Goal: Book appointment/travel/reservation

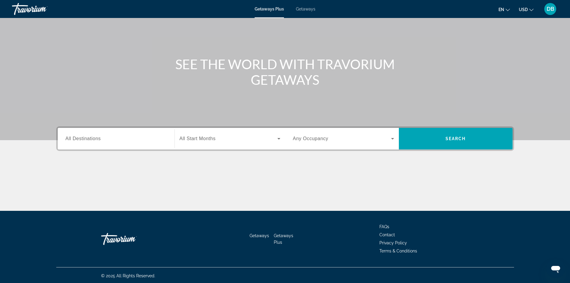
scroll to position [41, 0]
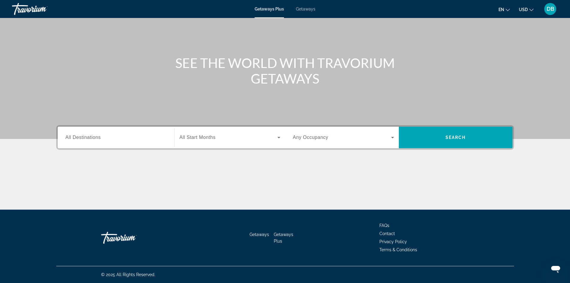
click at [159, 137] on input "Destination All Destinations" at bounding box center [116, 137] width 101 height 7
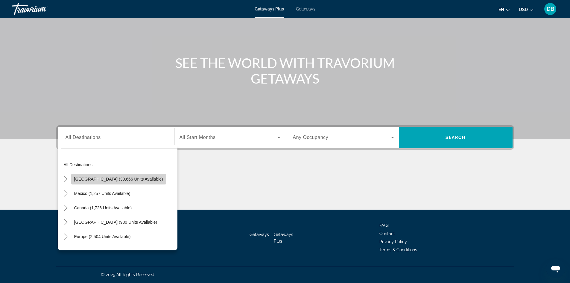
click at [141, 180] on span "[GEOGRAPHIC_DATA] (30,666 units available)" at bounding box center [118, 179] width 89 height 5
type input "**********"
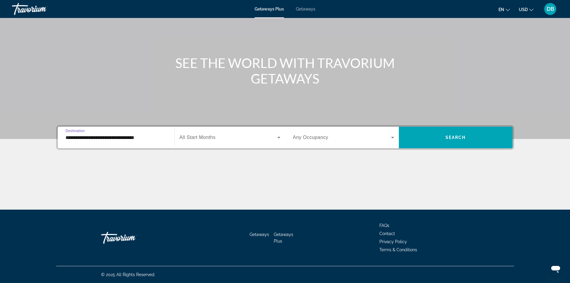
click at [212, 134] on span "Search widget" at bounding box center [229, 137] width 98 height 7
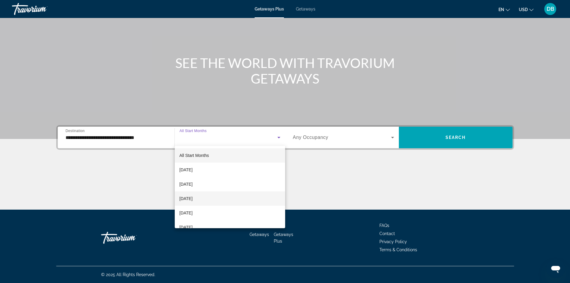
click at [194, 193] on mat-option "[DATE]" at bounding box center [230, 198] width 110 height 14
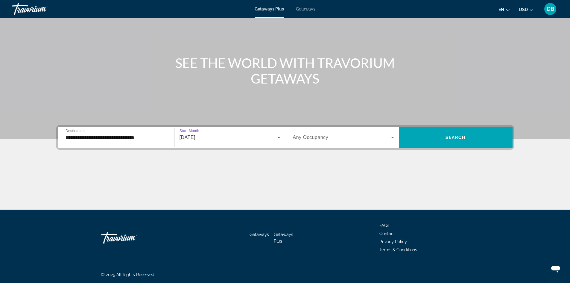
click at [320, 135] on span "Any Occupancy" at bounding box center [311, 137] width 36 height 5
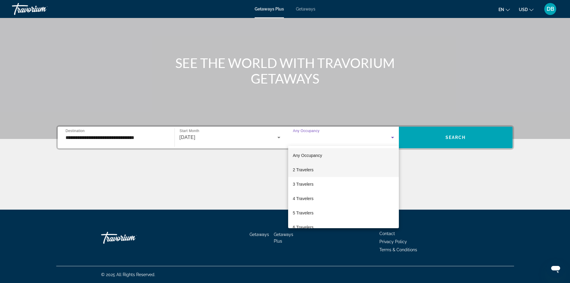
click at [308, 170] on span "2 Travelers" at bounding box center [303, 169] width 21 height 7
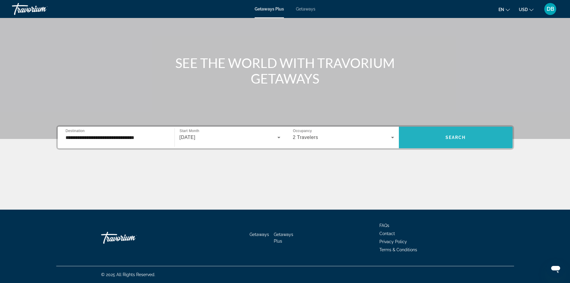
click at [441, 133] on span "Search widget" at bounding box center [456, 137] width 114 height 14
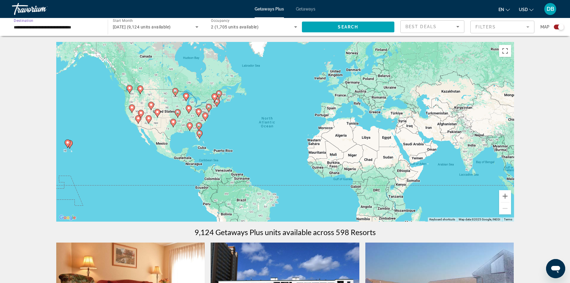
click at [64, 27] on input "**********" at bounding box center [57, 27] width 86 height 7
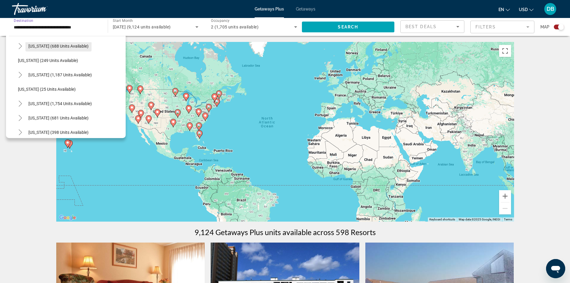
scroll to position [389, 0]
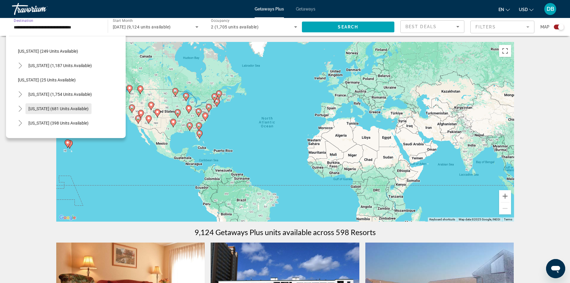
click at [57, 108] on span "Tennessee (681 units available)" at bounding box center [58, 108] width 60 height 5
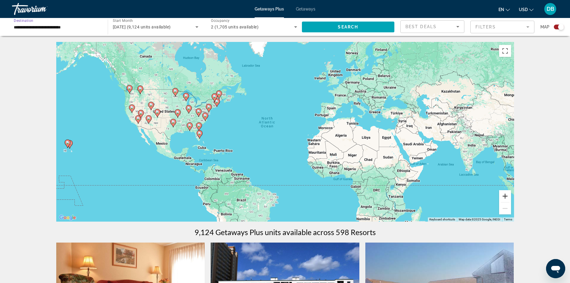
click at [505, 196] on button "Zoom in" at bounding box center [505, 196] width 12 height 12
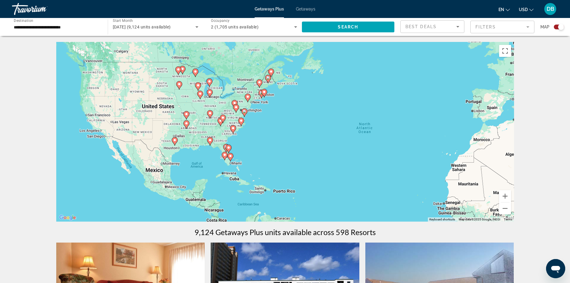
drag, startPoint x: 161, startPoint y: 117, endPoint x: 279, endPoint y: 133, distance: 119.6
click at [279, 133] on div "To activate drag with keyboard, press Alt + Enter. Once in keyboard drag state,…" at bounding box center [285, 132] width 458 height 180
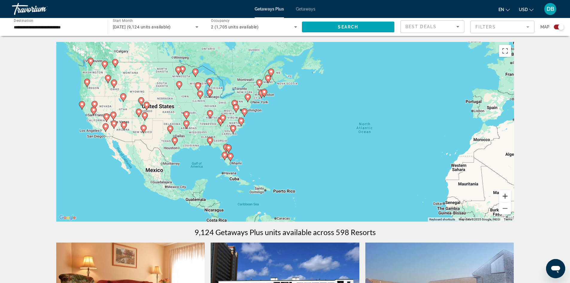
click at [504, 195] on button "Zoom in" at bounding box center [505, 196] width 12 height 12
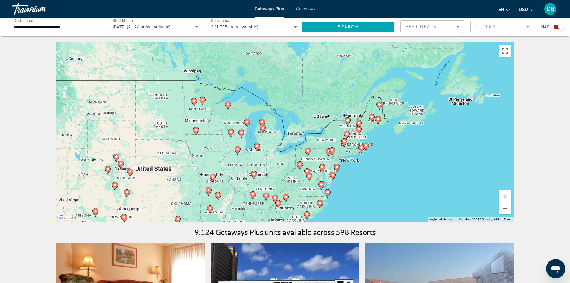
drag, startPoint x: 197, startPoint y: 133, endPoint x: 319, endPoint y: 222, distance: 151.2
click at [505, 197] on button "Zoom in" at bounding box center [505, 196] width 12 height 12
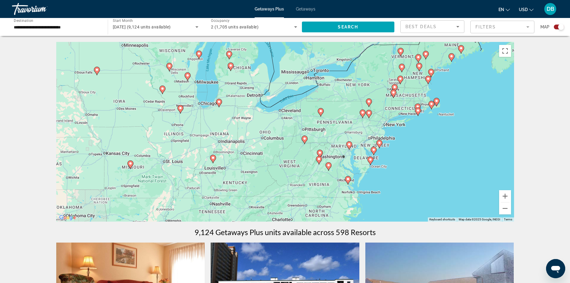
drag, startPoint x: 318, startPoint y: 175, endPoint x: 307, endPoint y: 91, distance: 84.7
click at [307, 91] on div "To activate drag with keyboard, press Alt + Enter. Once in keyboard drag state,…" at bounding box center [285, 132] width 458 height 180
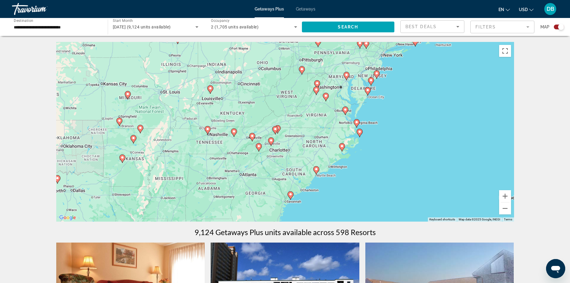
drag, startPoint x: 259, startPoint y: 151, endPoint x: 258, endPoint y: 101, distance: 50.6
click at [258, 101] on div "To activate drag with keyboard, press Alt + Enter. Once in keyboard drag state,…" at bounding box center [285, 132] width 458 height 180
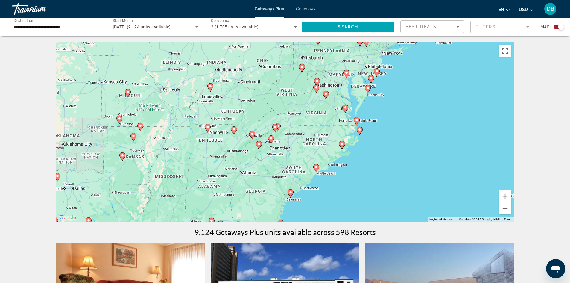
click at [506, 195] on button "Zoom in" at bounding box center [505, 196] width 12 height 12
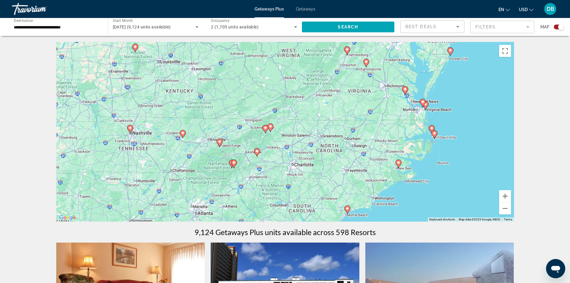
click at [219, 143] on image "Main content" at bounding box center [220, 142] width 4 height 4
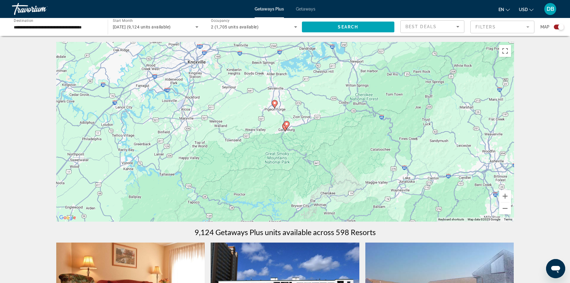
click at [286, 124] on image "Main content" at bounding box center [287, 124] width 4 height 4
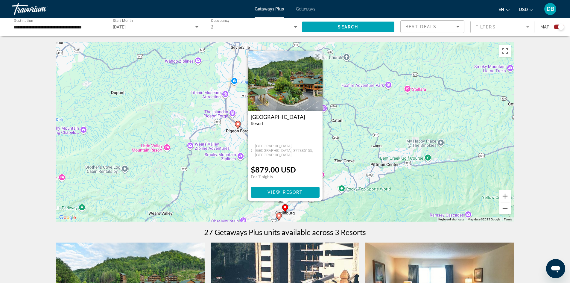
click at [238, 124] on image "Main content" at bounding box center [238, 124] width 4 height 4
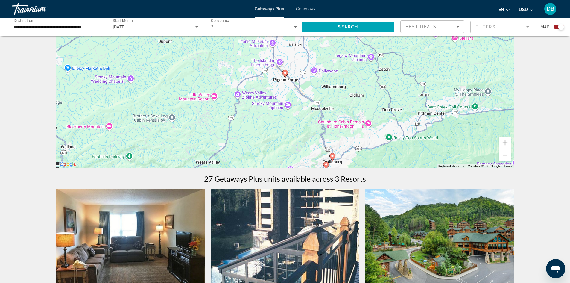
scroll to position [0, 0]
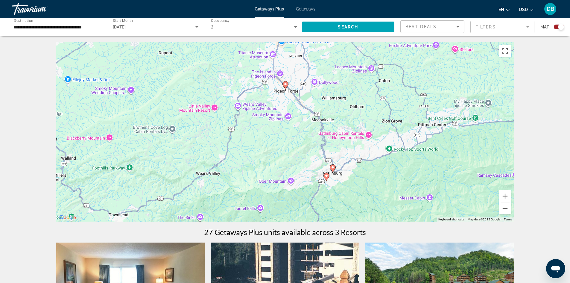
drag, startPoint x: 278, startPoint y: 168, endPoint x: 279, endPoint y: 127, distance: 40.4
click at [279, 127] on div "To activate drag with keyboard, press Alt + Enter. Once in keyboard drag state,…" at bounding box center [285, 132] width 458 height 180
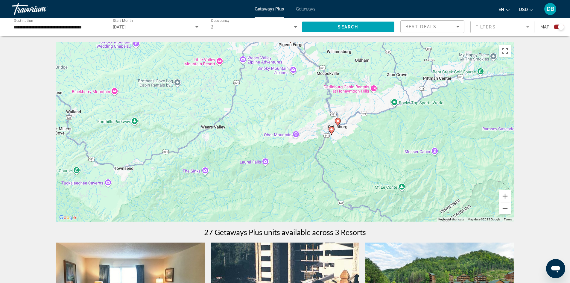
drag, startPoint x: 260, startPoint y: 158, endPoint x: 265, endPoint y: 114, distance: 44.3
click at [265, 114] on div "To activate drag with keyboard, press Alt + Enter. Once in keyboard drag state,…" at bounding box center [285, 132] width 458 height 180
click at [331, 130] on image "Main content" at bounding box center [332, 129] width 4 height 4
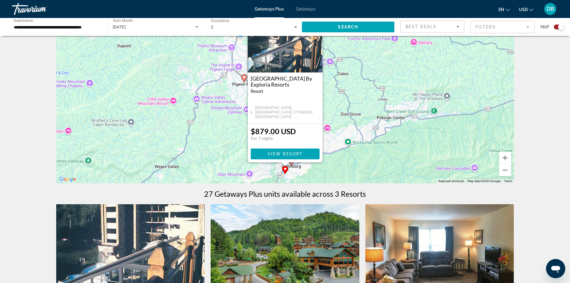
scroll to position [30, 0]
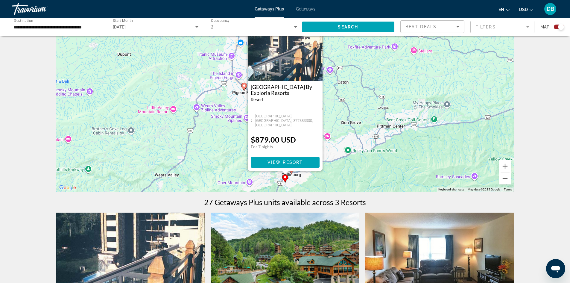
click at [232, 125] on div "To activate drag with keyboard, press Alt + Enter. Once in keyboard drag state,…" at bounding box center [285, 102] width 458 height 180
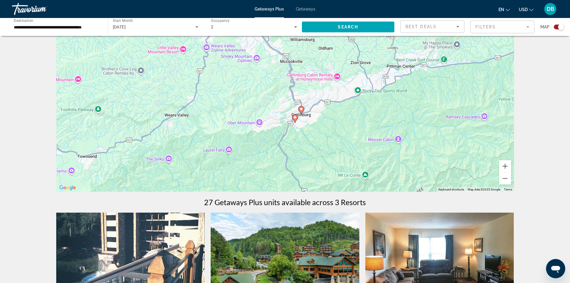
drag, startPoint x: 262, startPoint y: 122, endPoint x: 269, endPoint y: 55, distance: 67.1
click at [271, 58] on div "To activate drag with keyboard, press Alt + Enter. Once in keyboard drag state,…" at bounding box center [285, 102] width 458 height 180
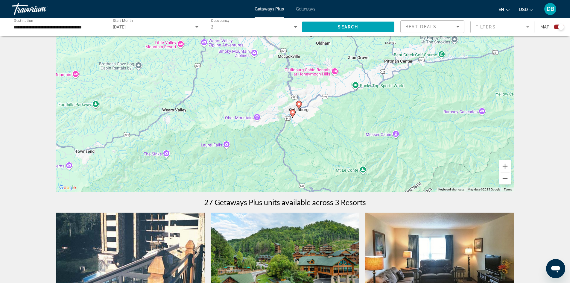
click at [291, 111] on image "Main content" at bounding box center [293, 112] width 4 height 4
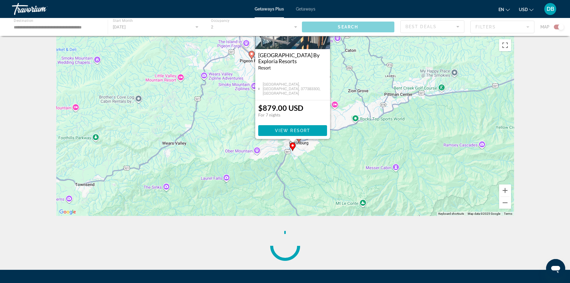
scroll to position [0, 0]
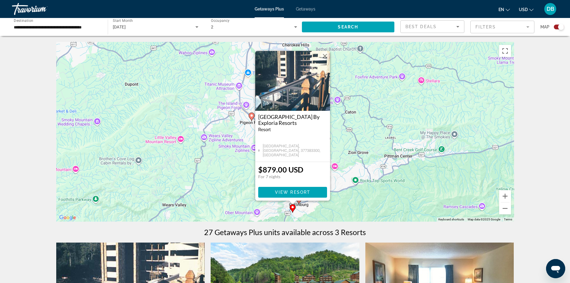
click at [339, 139] on div "To activate drag with keyboard, press Alt + Enter. Once in keyboard drag state,…" at bounding box center [285, 132] width 458 height 180
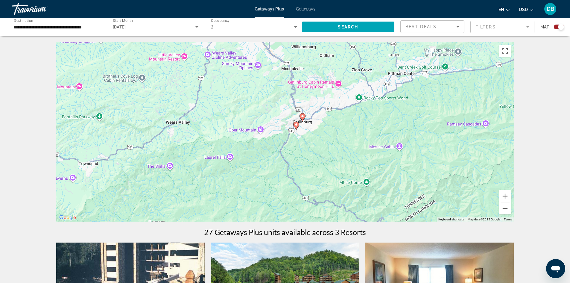
drag, startPoint x: 226, startPoint y: 156, endPoint x: 228, endPoint y: 72, distance: 84.7
click at [228, 72] on div "To activate drag with keyboard, press Alt + Enter. Once in keyboard drag state,…" at bounding box center [285, 132] width 458 height 180
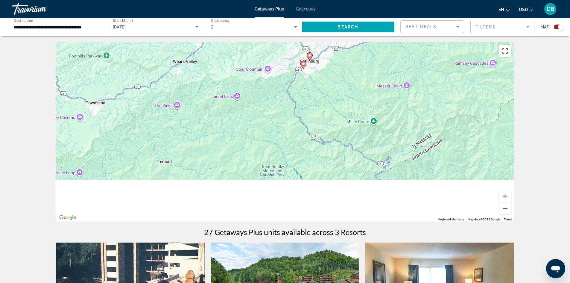
drag, startPoint x: 228, startPoint y: 164, endPoint x: 239, endPoint y: 91, distance: 73.5
click at [239, 92] on div "To activate drag with keyboard, press Alt + Enter. Once in keyboard drag state,…" at bounding box center [285, 132] width 458 height 180
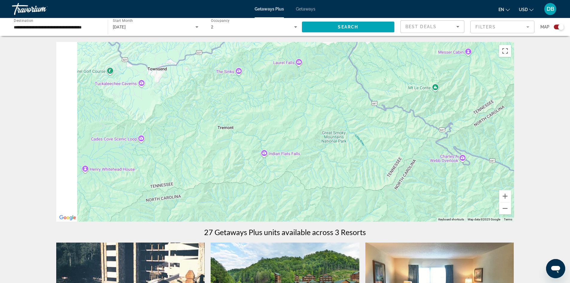
drag, startPoint x: 189, startPoint y: 124, endPoint x: 272, endPoint y: 116, distance: 83.9
click at [272, 116] on div "To activate drag with keyboard, press Alt + Enter. Once in keyboard drag state,…" at bounding box center [285, 132] width 458 height 180
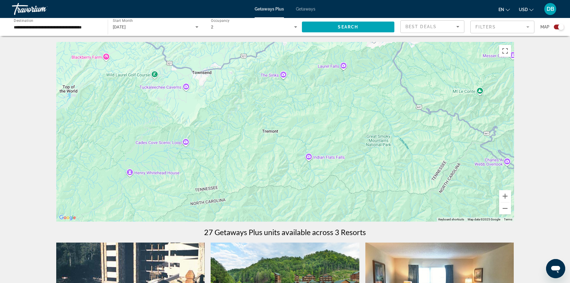
drag, startPoint x: 221, startPoint y: 121, endPoint x: 267, endPoint y: 131, distance: 46.3
click at [267, 131] on div "To activate drag with keyboard, press Alt + Enter. Once in keyboard drag state,…" at bounding box center [285, 132] width 458 height 180
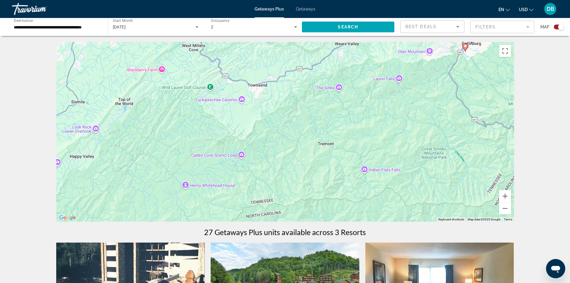
drag, startPoint x: 210, startPoint y: 124, endPoint x: 269, endPoint y: 138, distance: 60.9
click at [271, 138] on div "To activate drag with keyboard, press Alt + Enter. Once in keyboard drag state,…" at bounding box center [285, 132] width 458 height 180
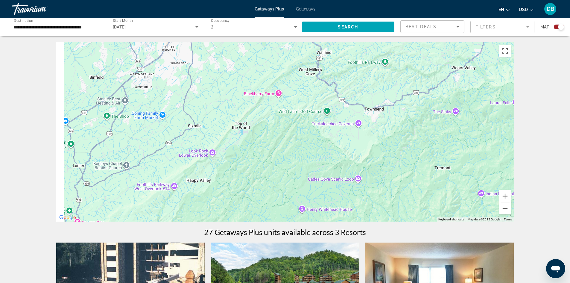
drag, startPoint x: 227, startPoint y: 133, endPoint x: 290, endPoint y: 145, distance: 63.8
click at [290, 145] on div "To activate drag with keyboard, press Alt + Enter. Once in keyboard drag state,…" at bounding box center [285, 132] width 458 height 180
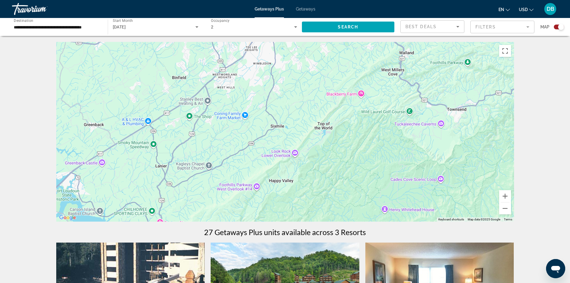
drag, startPoint x: 226, startPoint y: 121, endPoint x: 268, endPoint y: 117, distance: 41.8
click at [268, 117] on div "To activate drag with keyboard, press Alt + Enter. Once in keyboard drag state,…" at bounding box center [285, 132] width 458 height 180
click at [196, 28] on icon "Search widget" at bounding box center [196, 26] width 7 height 7
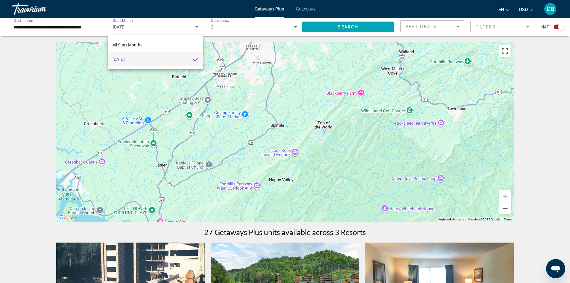
click at [525, 22] on div at bounding box center [285, 141] width 570 height 283
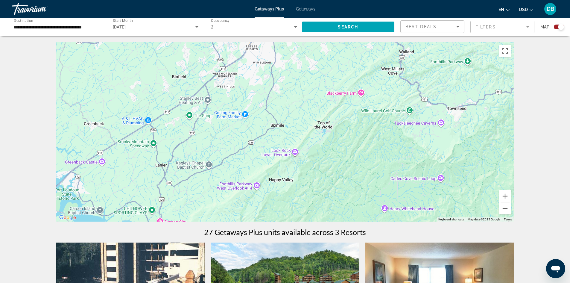
click at [529, 27] on mat-form-field "Filters" at bounding box center [502, 27] width 64 height 13
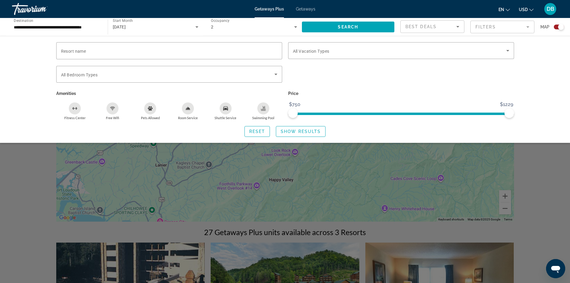
click at [527, 25] on mat-form-field "Filters" at bounding box center [502, 27] width 64 height 13
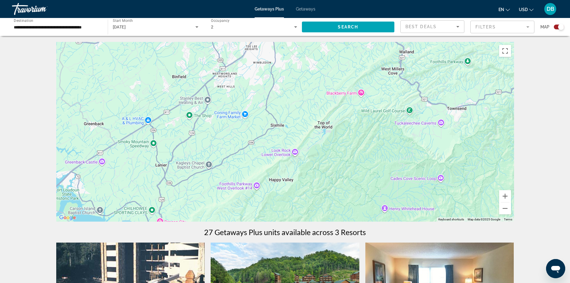
click at [527, 25] on mat-form-field "Filters" at bounding box center [502, 27] width 64 height 13
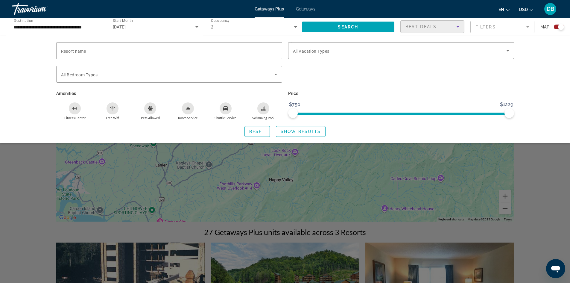
click at [457, 24] on icon "Sort by" at bounding box center [457, 26] width 7 height 7
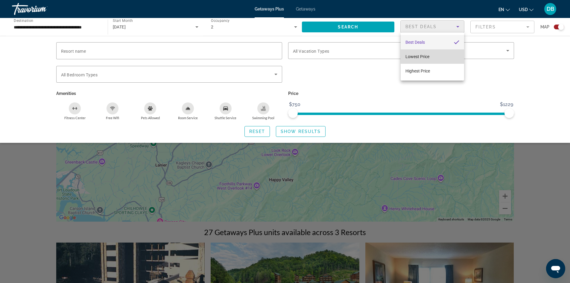
click at [430, 53] on mat-option "Lowest Price" at bounding box center [432, 56] width 63 height 14
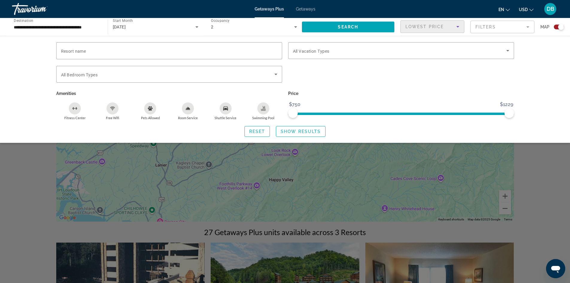
scroll to position [90, 0]
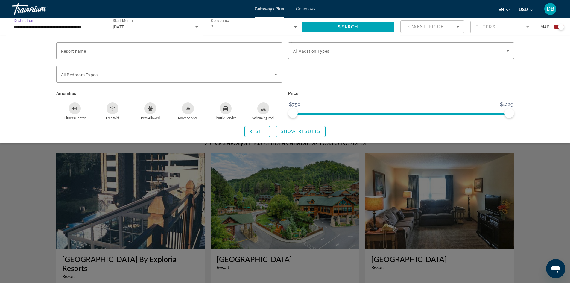
click at [86, 24] on input "**********" at bounding box center [57, 27] width 86 height 7
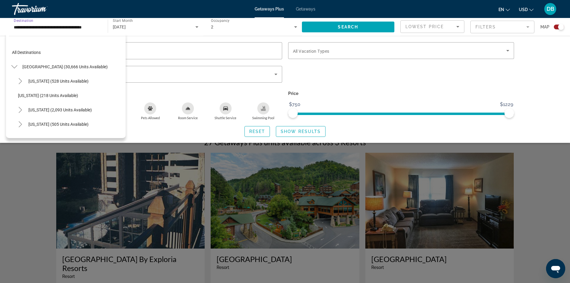
scroll to position [423, 0]
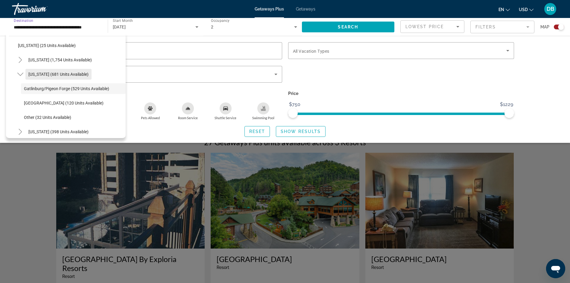
click at [80, 70] on span "Search widget" at bounding box center [58, 74] width 66 height 14
type input "**********"
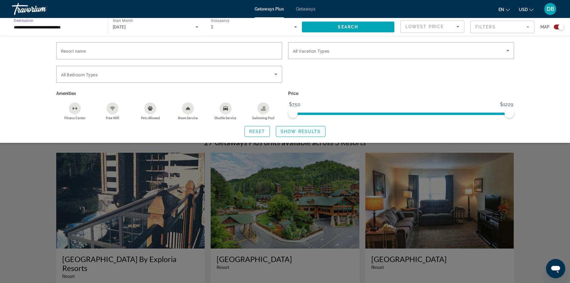
click at [306, 128] on span "Search widget" at bounding box center [300, 131] width 49 height 14
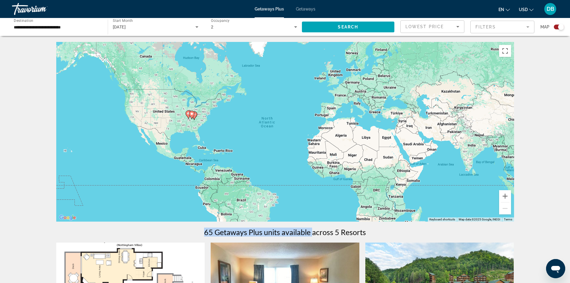
drag, startPoint x: 317, startPoint y: 207, endPoint x: 319, endPoint y: 122, distance: 84.4
click at [308, 9] on span "Getaways" at bounding box center [305, 9] width 19 height 5
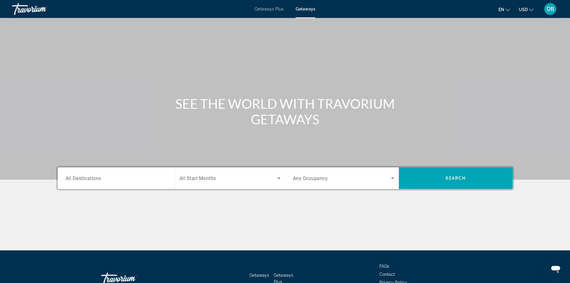
click at [140, 175] on input "Destination All Destinations" at bounding box center [116, 178] width 101 height 7
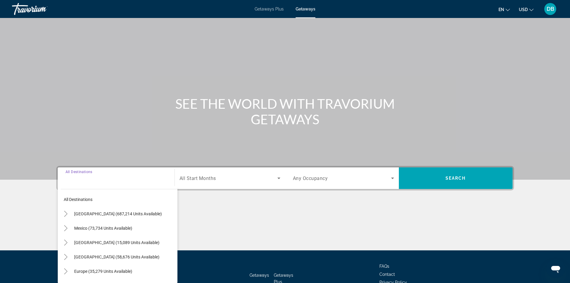
scroll to position [41, 0]
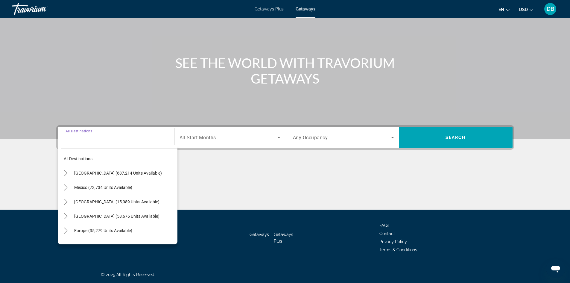
click at [140, 174] on span "[GEOGRAPHIC_DATA] (687,214 units available)" at bounding box center [118, 173] width 88 height 5
type input "**********"
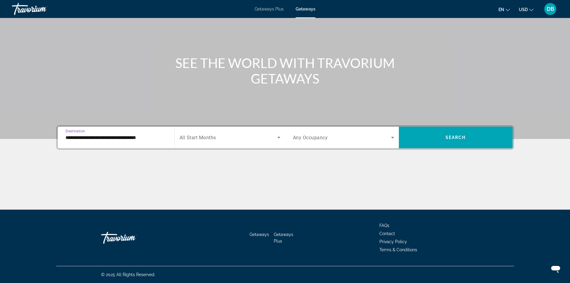
click at [194, 137] on span "All Start Months" at bounding box center [198, 138] width 37 height 6
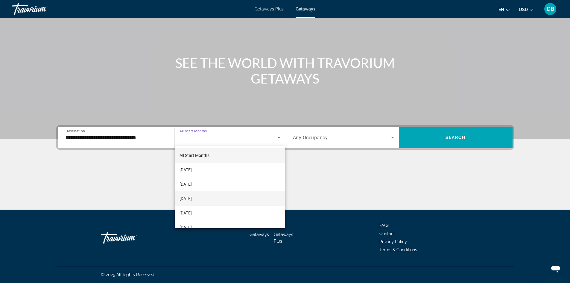
click at [192, 198] on span "[DATE]" at bounding box center [186, 198] width 12 height 7
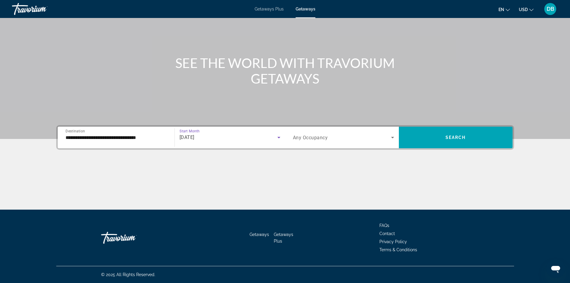
click at [340, 139] on span "Search widget" at bounding box center [342, 137] width 98 height 7
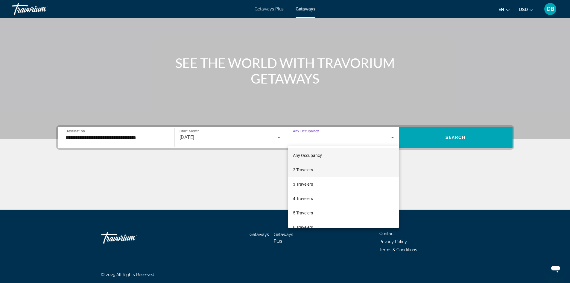
click at [327, 168] on mat-option "2 Travelers" at bounding box center [343, 170] width 111 height 14
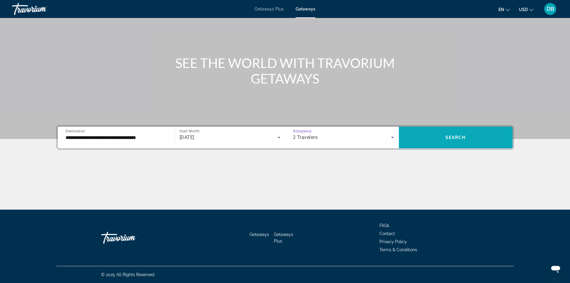
click at [448, 127] on span "Search widget" at bounding box center [456, 138] width 114 height 22
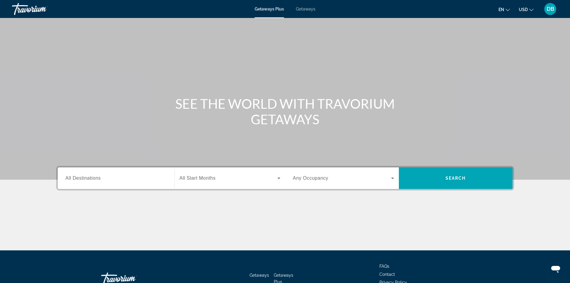
click at [122, 179] on input "Destination All Destinations" at bounding box center [116, 178] width 101 height 7
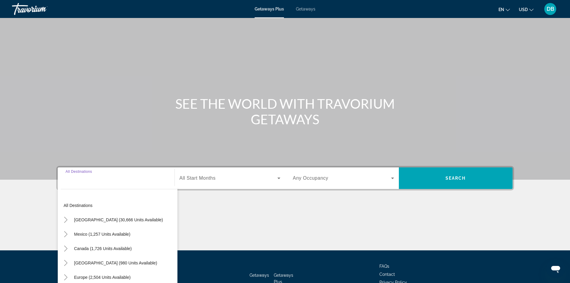
scroll to position [41, 0]
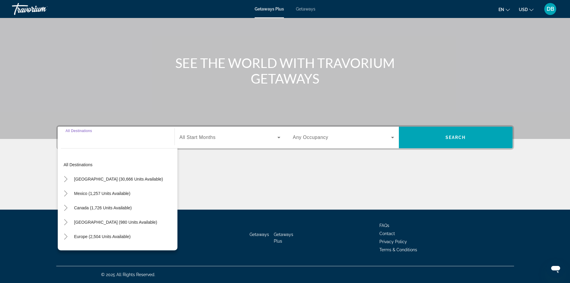
click at [122, 179] on span "[GEOGRAPHIC_DATA] (30,666 units available)" at bounding box center [118, 179] width 89 height 5
type input "**********"
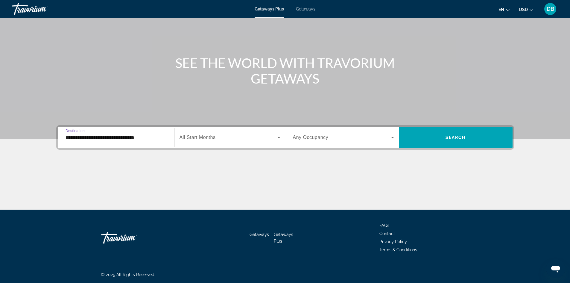
click at [242, 136] on span "Search widget" at bounding box center [229, 137] width 98 height 7
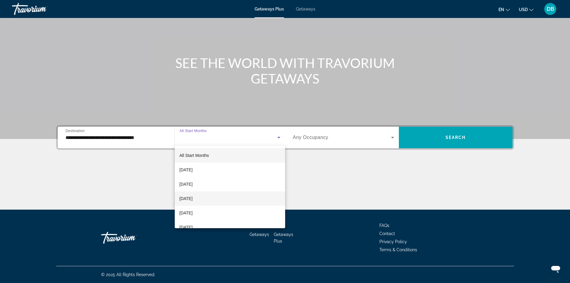
click at [193, 195] on span "[DATE]" at bounding box center [186, 198] width 13 height 7
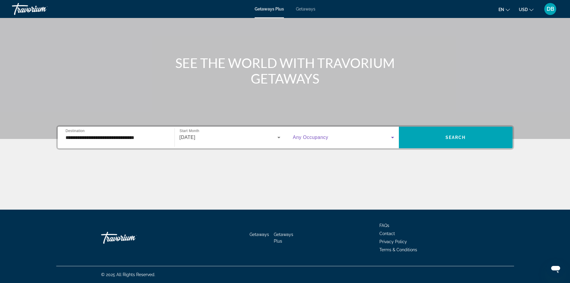
click at [369, 136] on span "Search widget" at bounding box center [342, 137] width 98 height 7
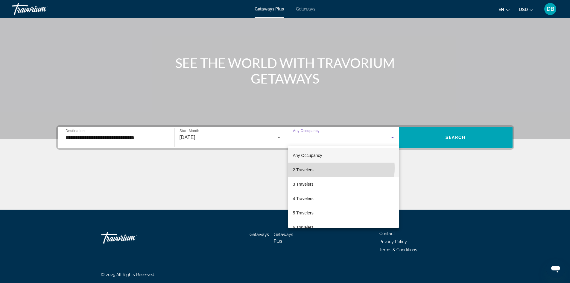
click at [325, 168] on mat-option "2 Travelers" at bounding box center [343, 170] width 111 height 14
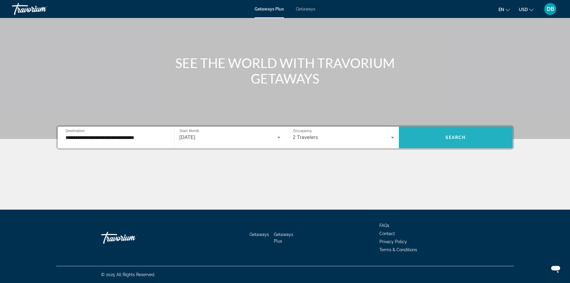
click at [444, 133] on span "Search widget" at bounding box center [456, 137] width 114 height 14
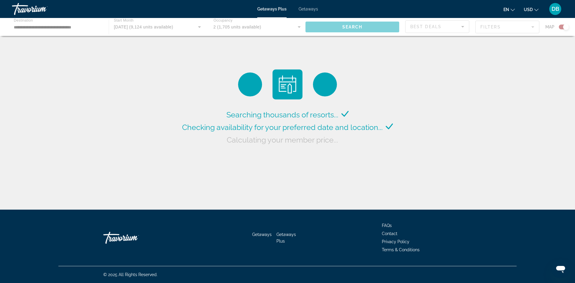
click at [313, 9] on span "Getaways" at bounding box center [307, 9] width 19 height 5
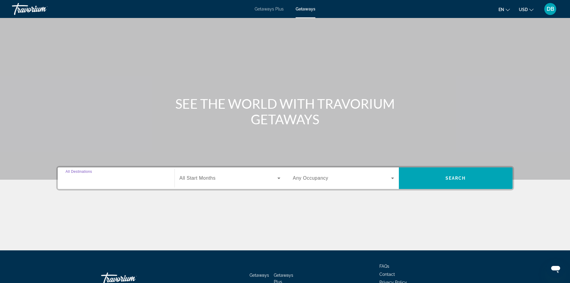
click at [116, 180] on input "Destination All Destinations" at bounding box center [116, 178] width 101 height 7
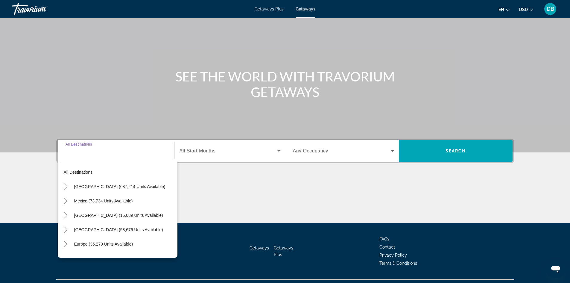
scroll to position [41, 0]
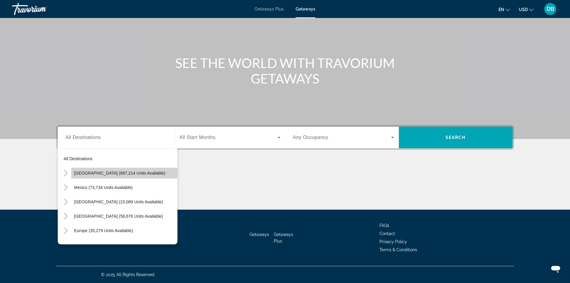
click at [140, 168] on span "Search widget" at bounding box center [124, 173] width 106 height 14
type input "**********"
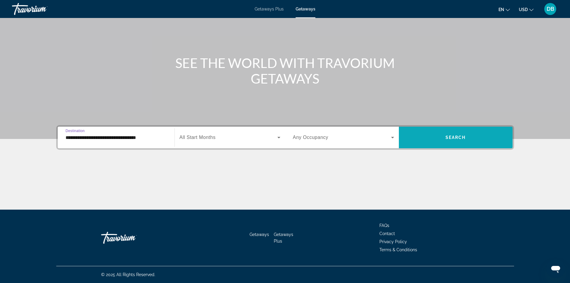
click at [437, 140] on span "Search widget" at bounding box center [456, 137] width 114 height 14
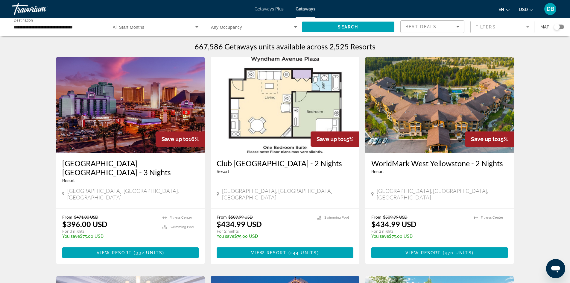
click at [556, 28] on div "Search widget" at bounding box center [557, 27] width 6 height 6
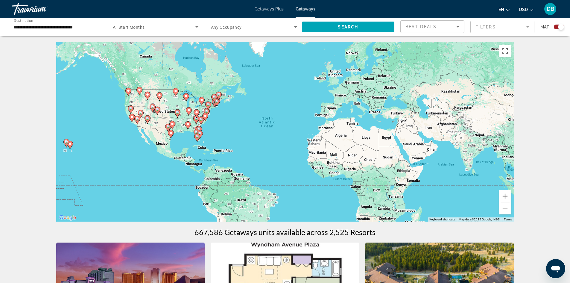
click at [98, 27] on input "**********" at bounding box center [57, 27] width 86 height 7
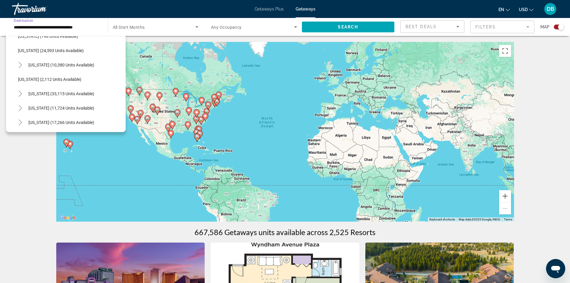
scroll to position [479, 0]
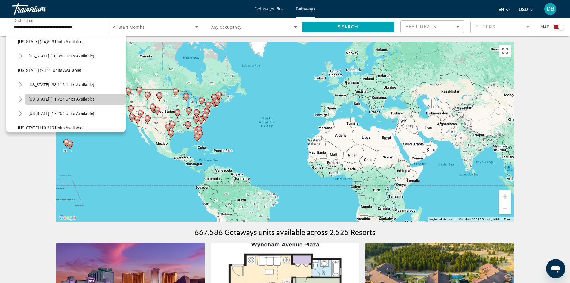
click at [89, 97] on span "[US_STATE] (11,724 units available)" at bounding box center [61, 99] width 66 height 5
type input "**********"
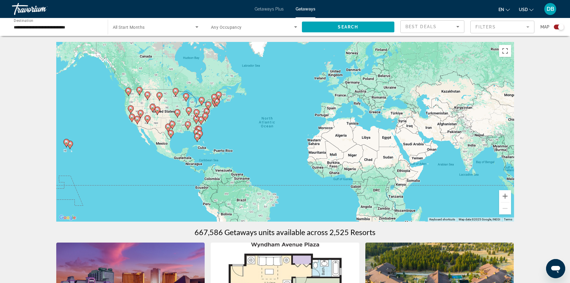
click at [141, 28] on span "All Start Months" at bounding box center [129, 27] width 32 height 5
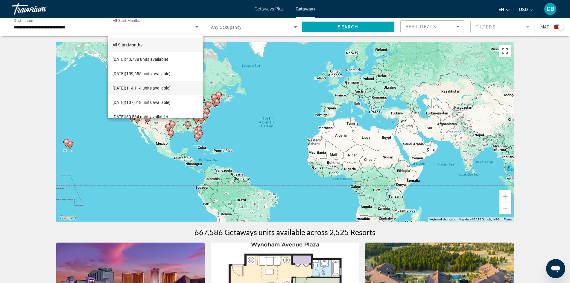
click at [139, 86] on span "[DATE] (114,114 units available)" at bounding box center [142, 87] width 58 height 7
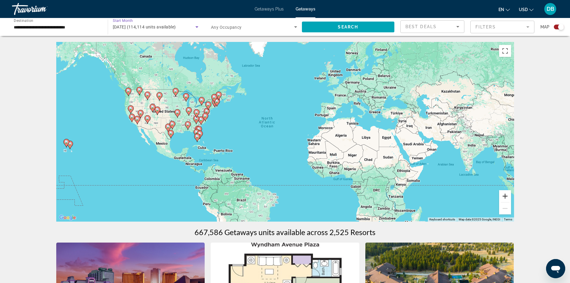
click at [505, 194] on button "Zoom in" at bounding box center [505, 196] width 12 height 12
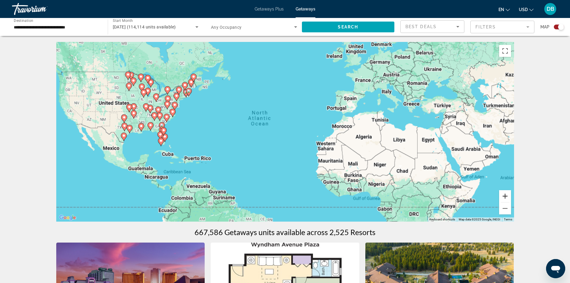
click at [505, 194] on button "Zoom in" at bounding box center [505, 196] width 12 height 12
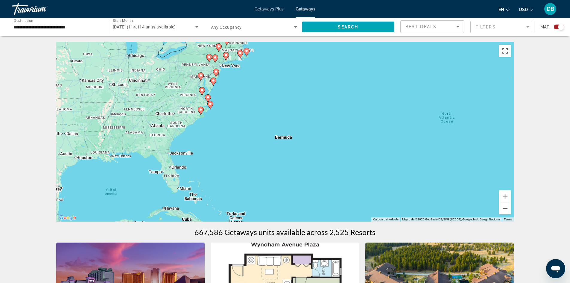
drag, startPoint x: 182, startPoint y: 112, endPoint x: 397, endPoint y: 133, distance: 215.9
click at [398, 133] on div "To activate drag with keyboard, press Alt + Enter. Once in keyboard drag state,…" at bounding box center [285, 132] width 458 height 180
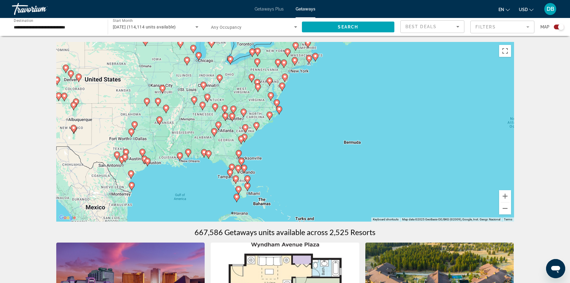
drag, startPoint x: 250, startPoint y: 139, endPoint x: 324, endPoint y: 144, distance: 74.1
click at [324, 144] on div "To activate drag with keyboard, press Alt + Enter. Once in keyboard drag state,…" at bounding box center [285, 132] width 458 height 180
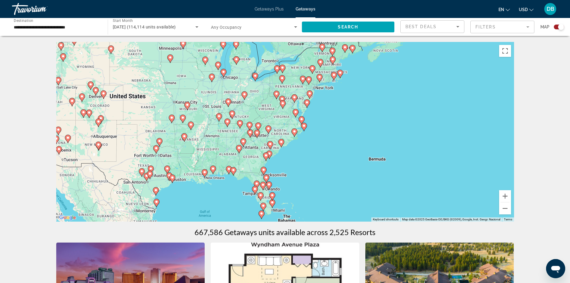
drag, startPoint x: 233, startPoint y: 130, endPoint x: 258, endPoint y: 147, distance: 30.1
click at [258, 147] on div "To activate drag with keyboard, press Alt + Enter. Once in keyboard drag state,…" at bounding box center [285, 132] width 458 height 180
click at [506, 196] on button "Zoom in" at bounding box center [505, 196] width 12 height 12
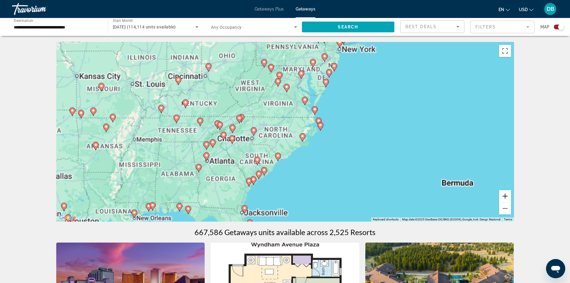
click at [506, 196] on button "Zoom in" at bounding box center [505, 196] width 12 height 12
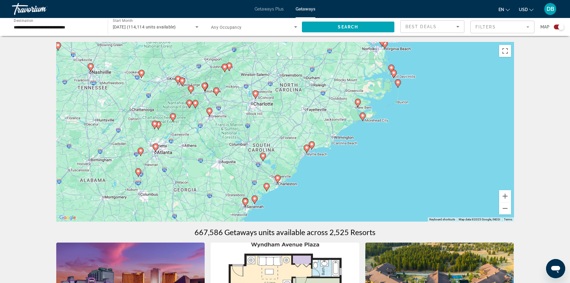
drag, startPoint x: 249, startPoint y: 130, endPoint x: 287, endPoint y: 88, distance: 56.6
click at [287, 88] on div "To activate drag with keyboard, press Alt + Enter. Once in keyboard drag state,…" at bounding box center [285, 132] width 458 height 180
